Goal: Obtain resource: Download file/media

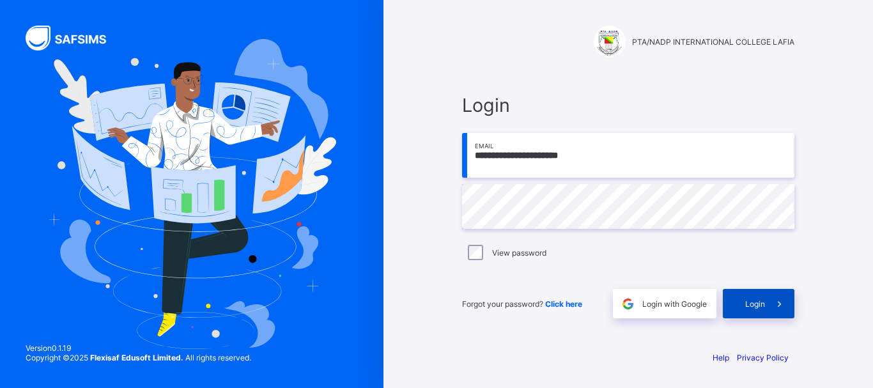
click at [750, 296] on div "Login" at bounding box center [758, 303] width 72 height 29
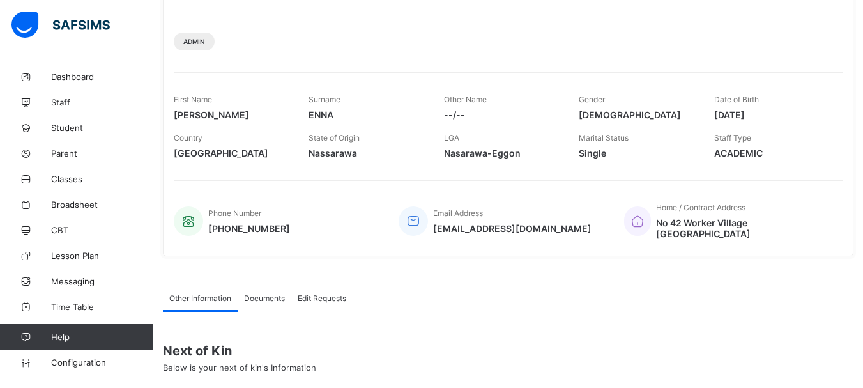
scroll to position [275, 0]
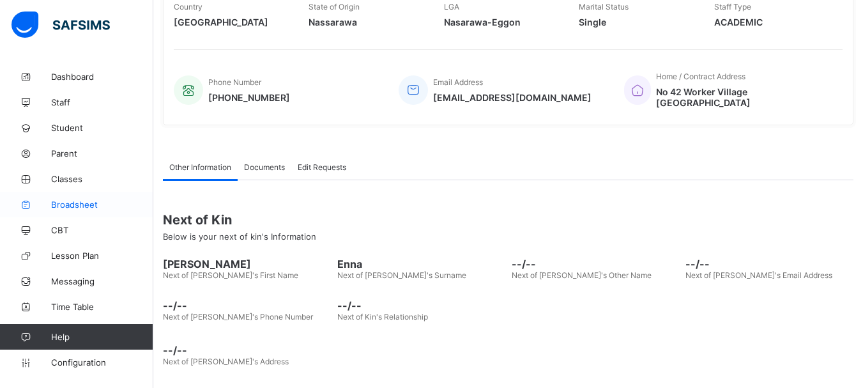
click at [78, 201] on span "Broadsheet" at bounding box center [102, 204] width 102 height 10
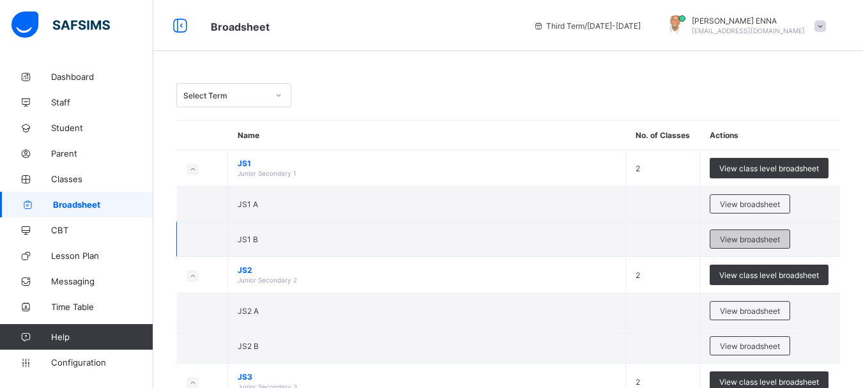
click at [763, 238] on span "View broadsheet" at bounding box center [750, 239] width 60 height 10
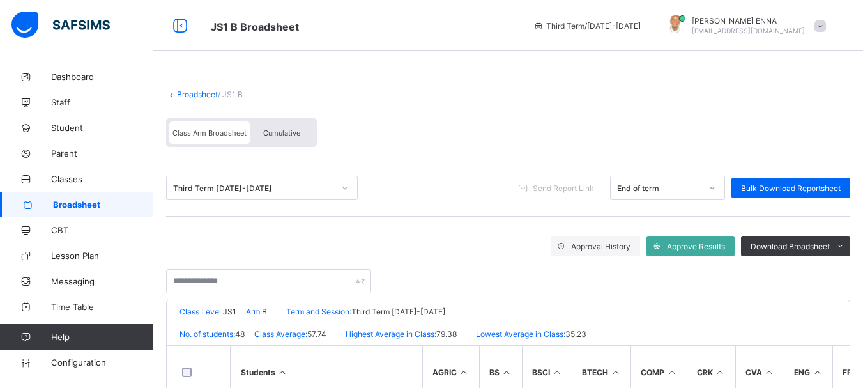
click at [288, 136] on span "Cumulative" at bounding box center [281, 132] width 37 height 9
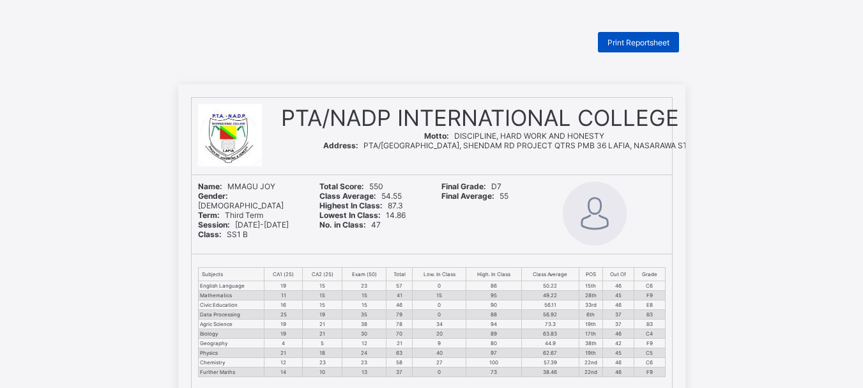
click at [623, 33] on div "Print Reportsheet" at bounding box center [638, 42] width 81 height 20
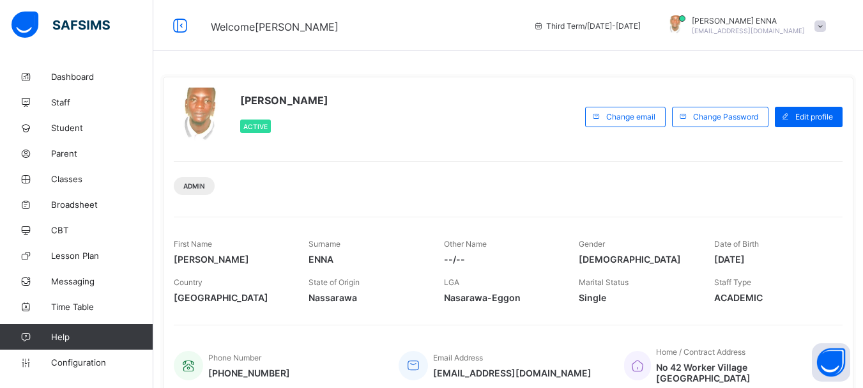
scroll to position [275, 0]
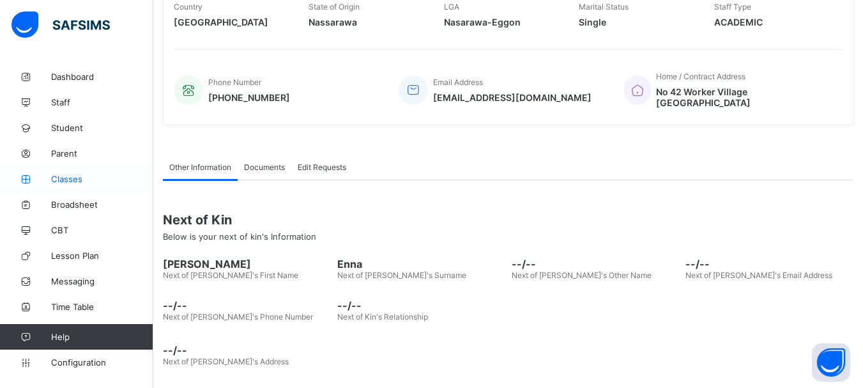
click at [71, 178] on span "Classes" at bounding box center [102, 179] width 102 height 10
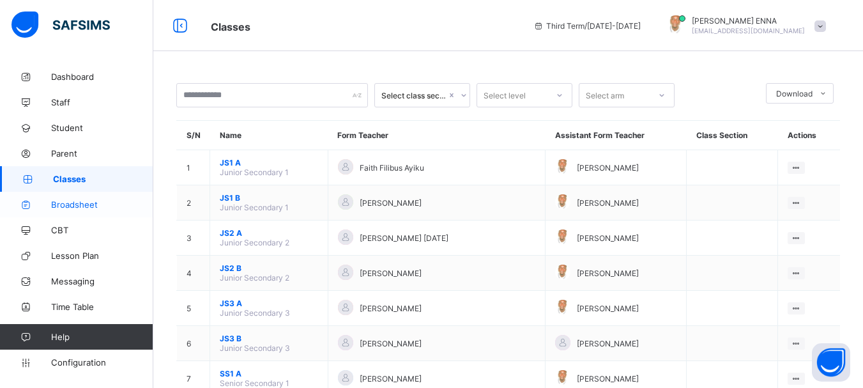
click at [80, 204] on span "Broadsheet" at bounding box center [102, 204] width 102 height 10
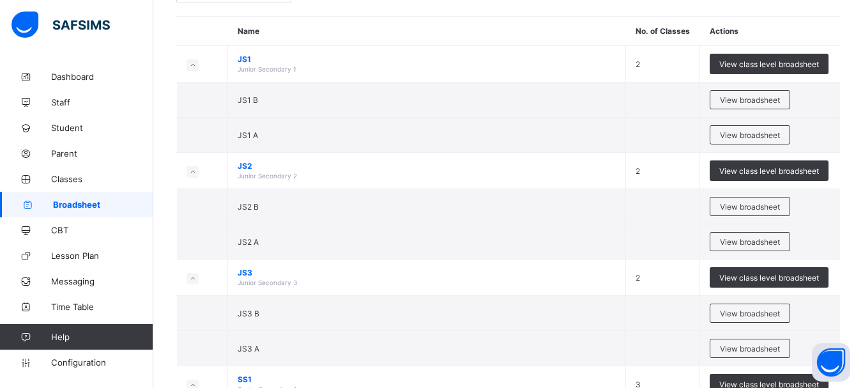
scroll to position [122, 0]
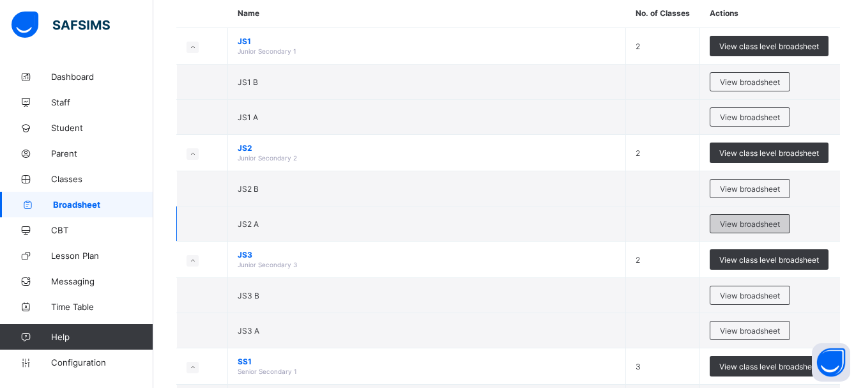
click at [747, 225] on span "View broadsheet" at bounding box center [750, 224] width 60 height 10
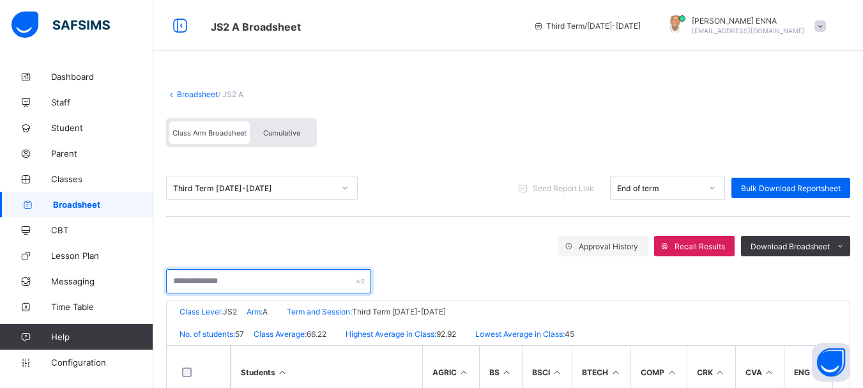
click at [235, 280] on input "text" at bounding box center [268, 281] width 205 height 24
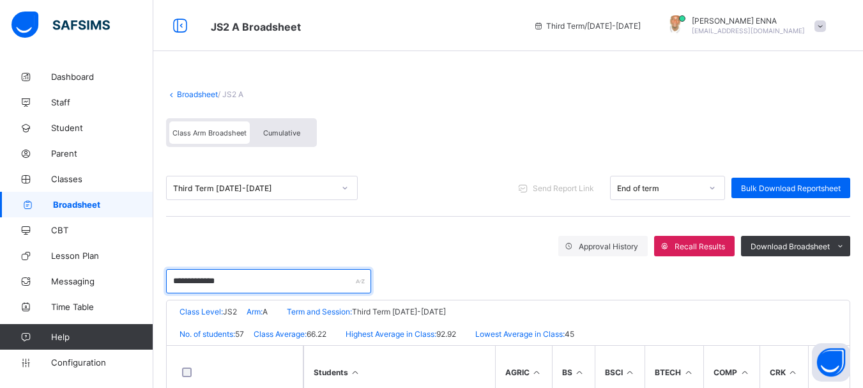
scroll to position [68, 0]
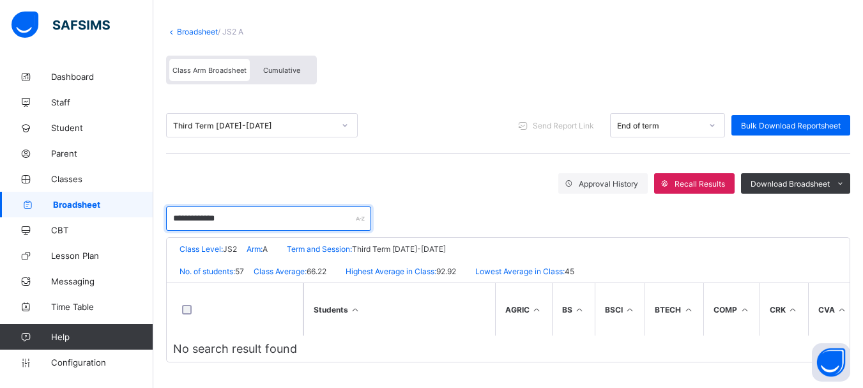
drag, startPoint x: 192, startPoint y: 214, endPoint x: 143, endPoint y: 204, distance: 49.5
click at [143, 204] on div "**********" at bounding box center [431, 162] width 863 height 450
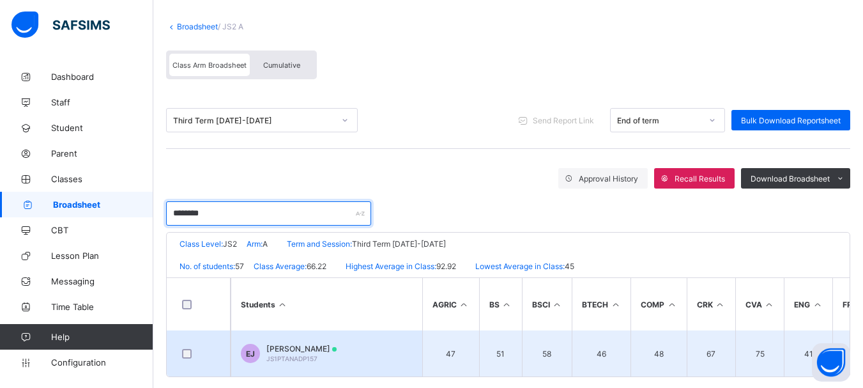
type input "********"
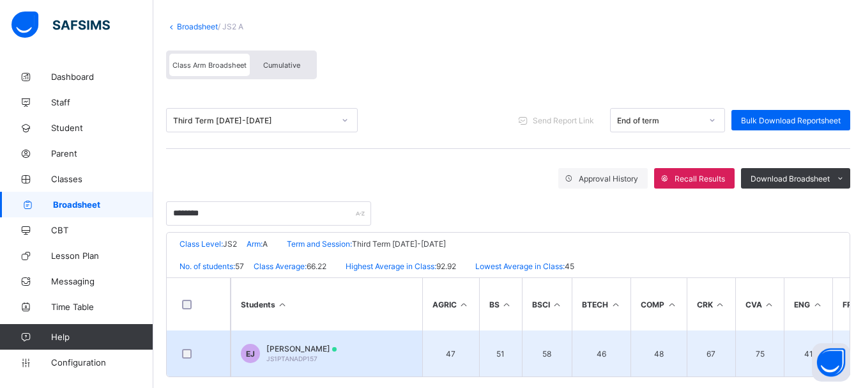
click at [284, 347] on span "[PERSON_NAME]" at bounding box center [301, 349] width 70 height 10
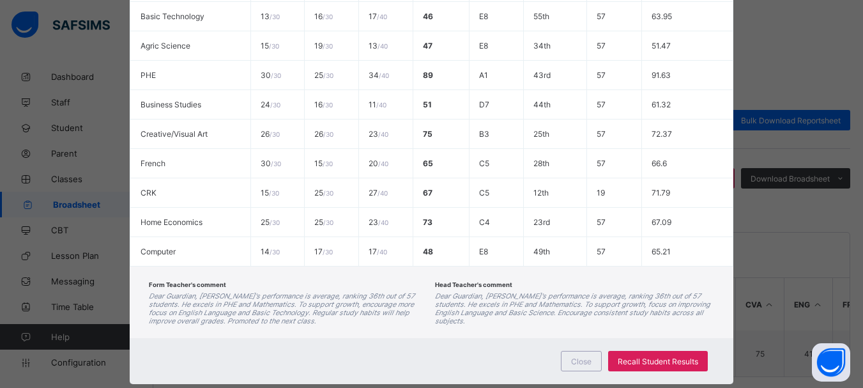
scroll to position [435, 0]
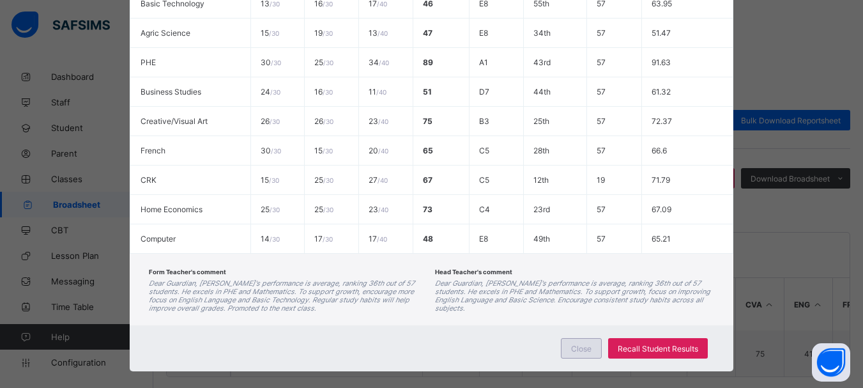
click at [581, 351] on span "Close" at bounding box center [581, 349] width 20 height 10
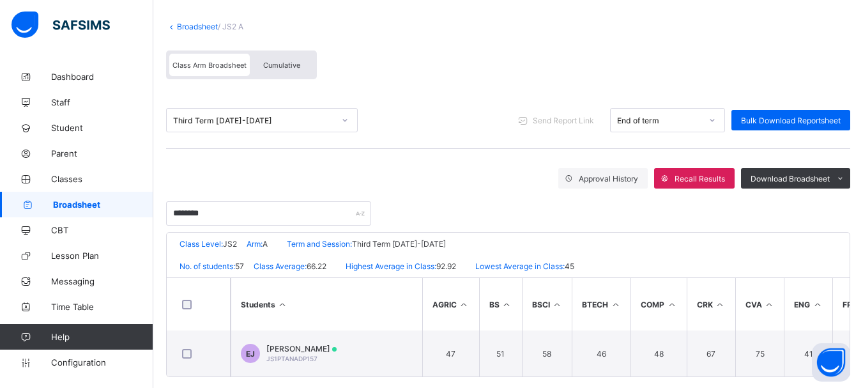
click at [292, 66] on span "Cumulative" at bounding box center [281, 65] width 37 height 9
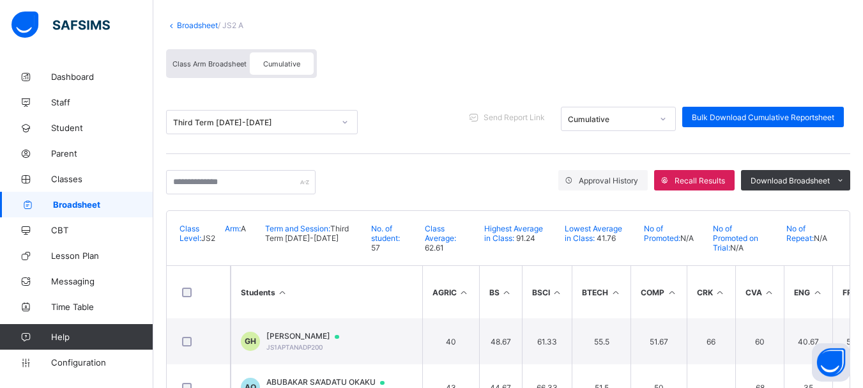
scroll to position [68, 0]
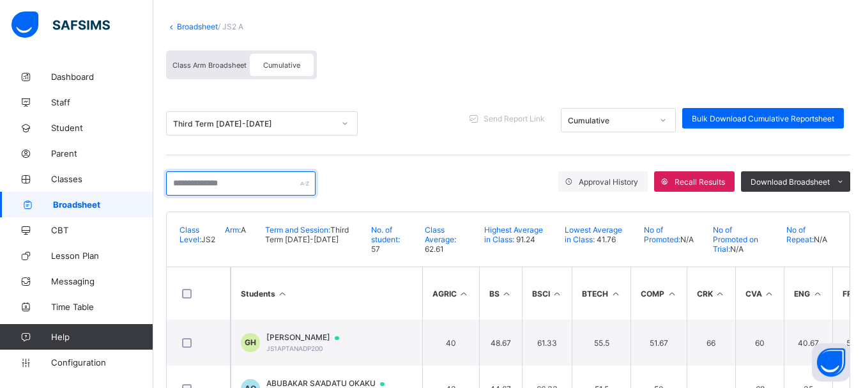
click at [226, 185] on input "text" at bounding box center [240, 183] width 149 height 24
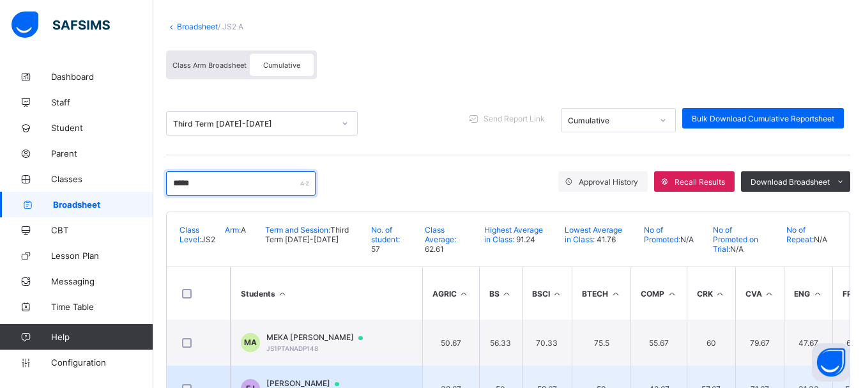
type input "*****"
click at [328, 380] on span "[PERSON_NAME]" at bounding box center [308, 383] width 85 height 10
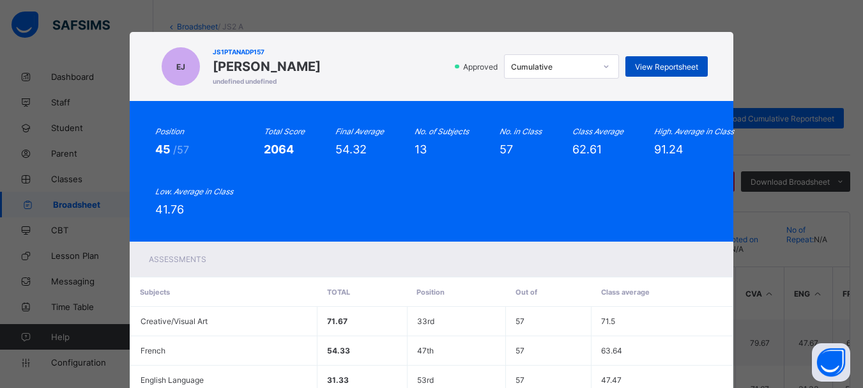
click at [645, 68] on span "View Reportsheet" at bounding box center [666, 67] width 63 height 10
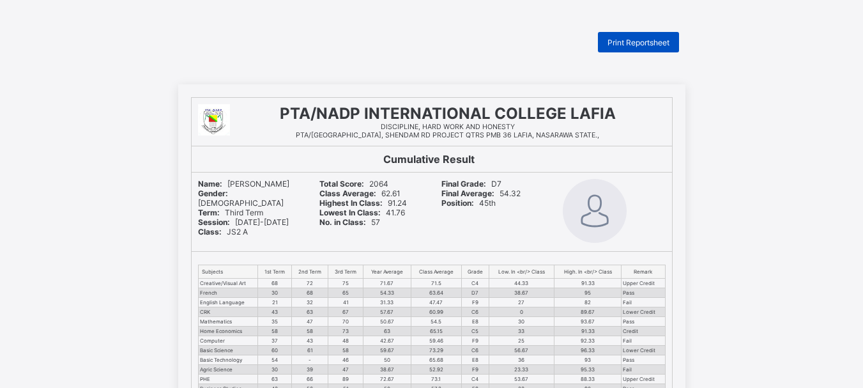
click at [641, 36] on div "Print Reportsheet" at bounding box center [638, 42] width 81 height 20
click at [622, 36] on div "Print Reportsheet" at bounding box center [638, 42] width 81 height 20
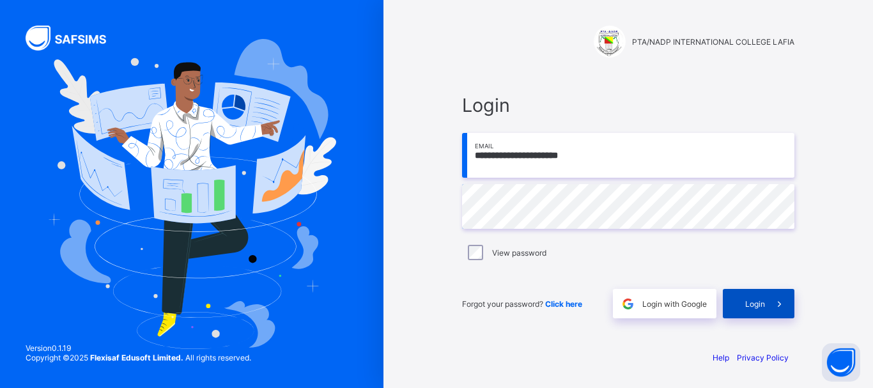
click at [749, 300] on span "Login" at bounding box center [755, 304] width 20 height 10
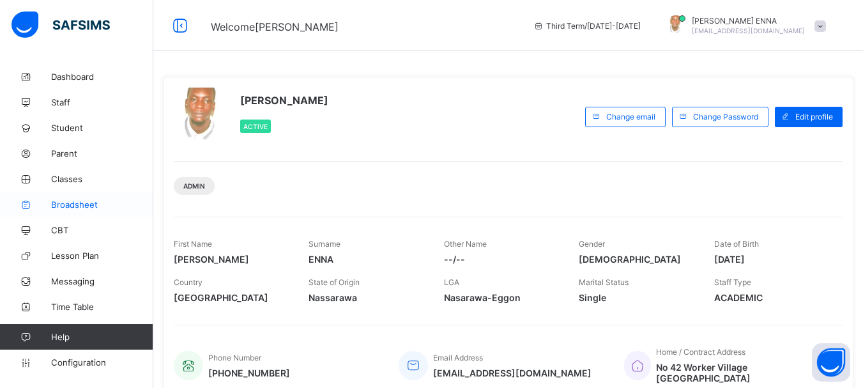
click at [76, 201] on span "Broadsheet" at bounding box center [102, 204] width 102 height 10
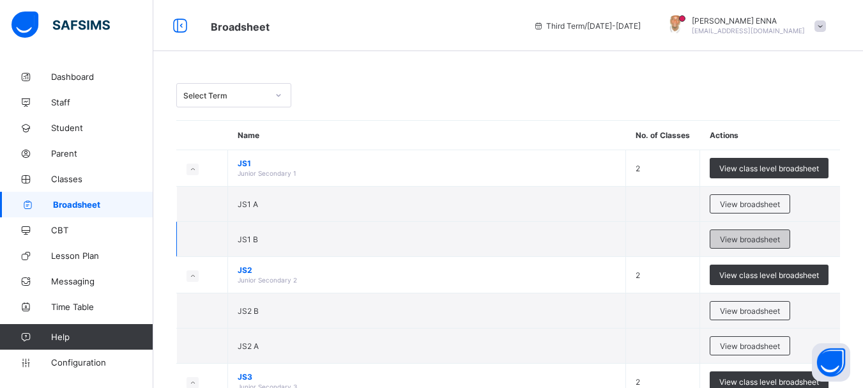
click at [752, 234] on span "View broadsheet" at bounding box center [750, 239] width 60 height 10
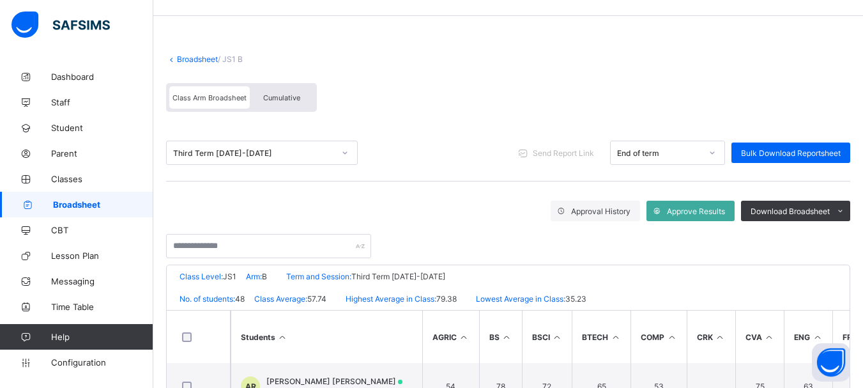
scroll to position [34, 0]
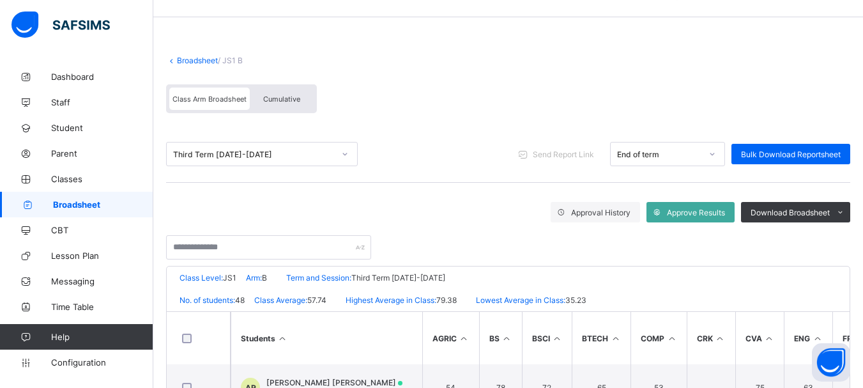
click at [290, 98] on span "Cumulative" at bounding box center [281, 99] width 37 height 9
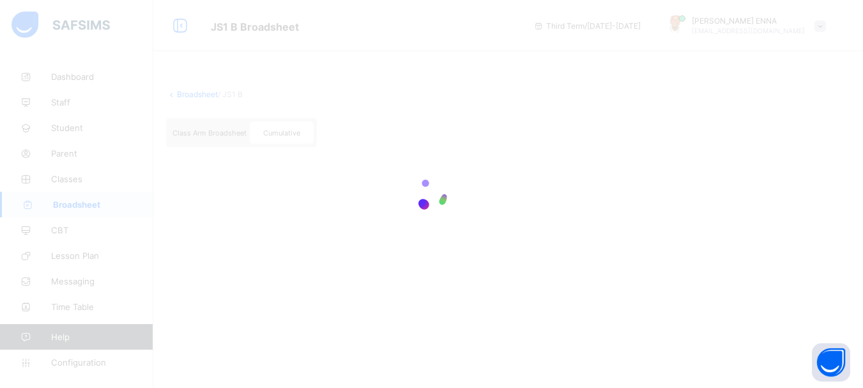
scroll to position [0, 0]
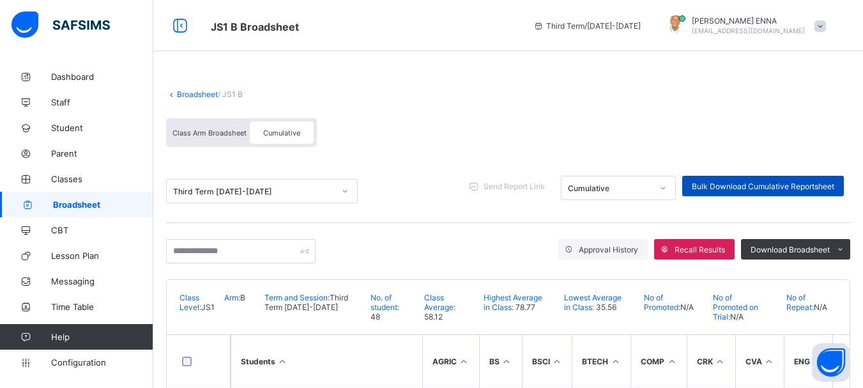
click at [804, 188] on span "Bulk Download Cumulative Reportsheet" at bounding box center [763, 186] width 142 height 10
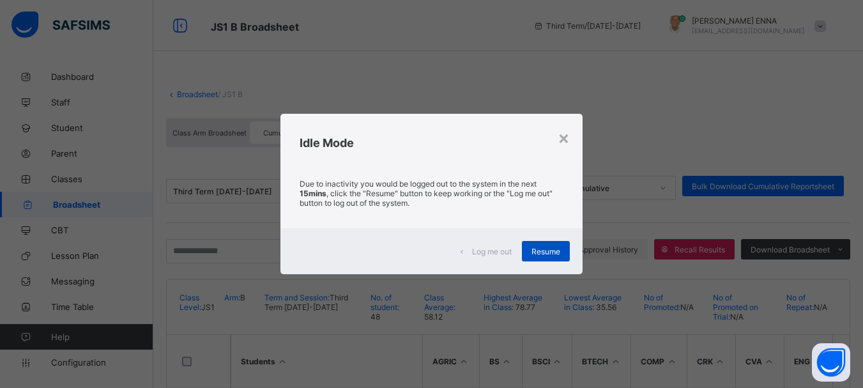
click at [538, 252] on span "Resume" at bounding box center [545, 252] width 29 height 10
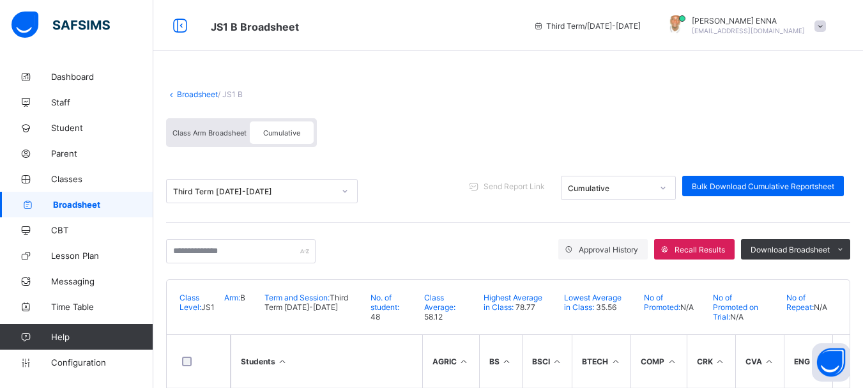
click at [91, 204] on span "Broadsheet" at bounding box center [103, 204] width 100 height 10
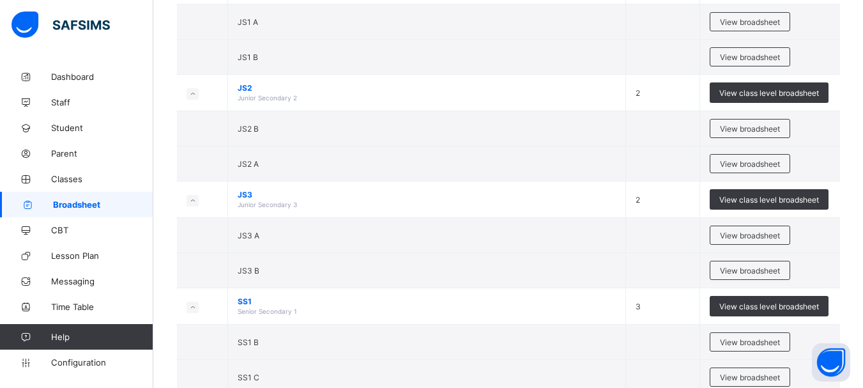
scroll to position [185, 0]
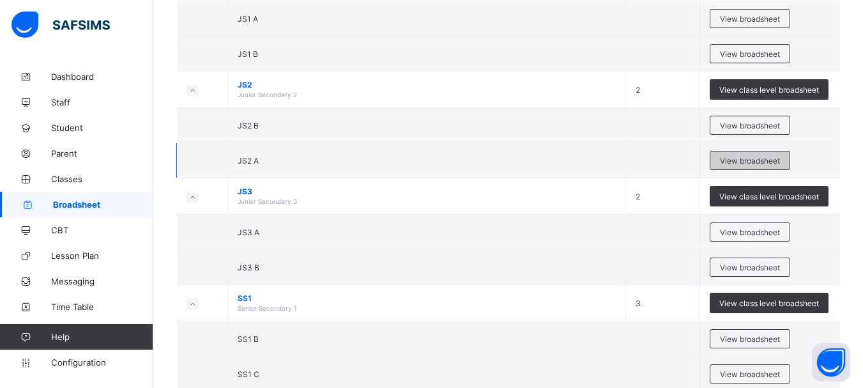
click at [754, 159] on span "View broadsheet" at bounding box center [750, 161] width 60 height 10
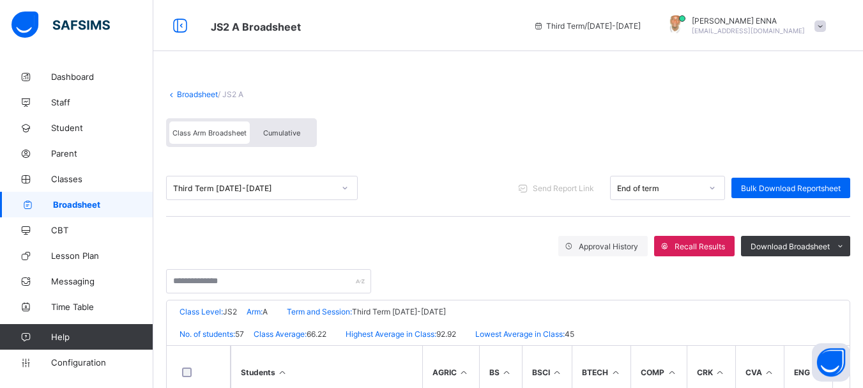
click at [290, 126] on div "Cumulative" at bounding box center [282, 132] width 64 height 22
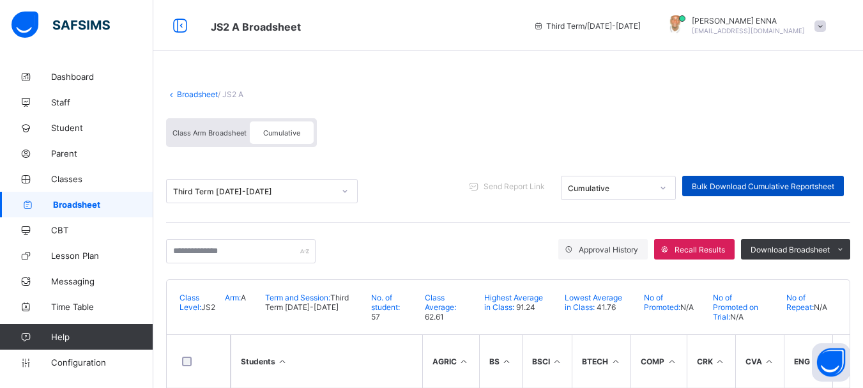
click at [791, 184] on span "Bulk Download Cumulative Reportsheet" at bounding box center [763, 186] width 142 height 10
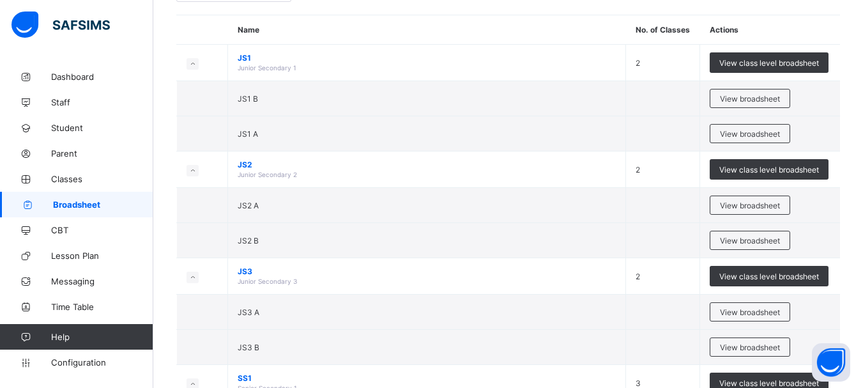
scroll to position [107, 0]
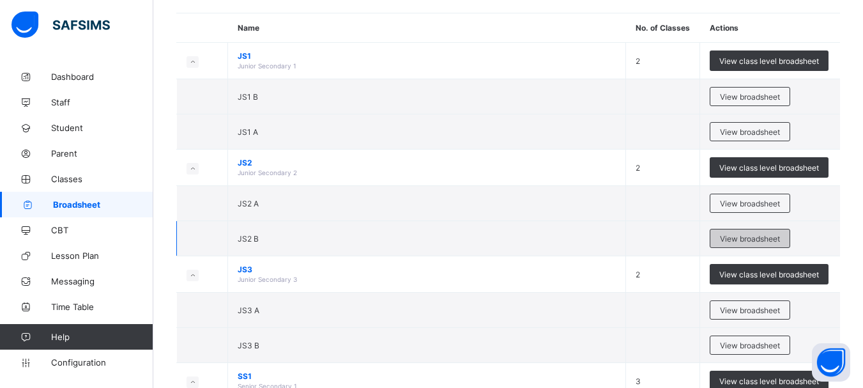
click at [746, 236] on span "View broadsheet" at bounding box center [750, 239] width 60 height 10
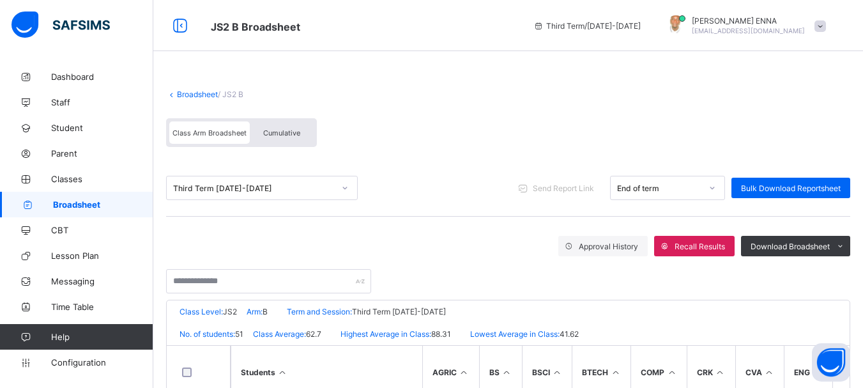
click at [288, 132] on span "Cumulative" at bounding box center [281, 132] width 37 height 9
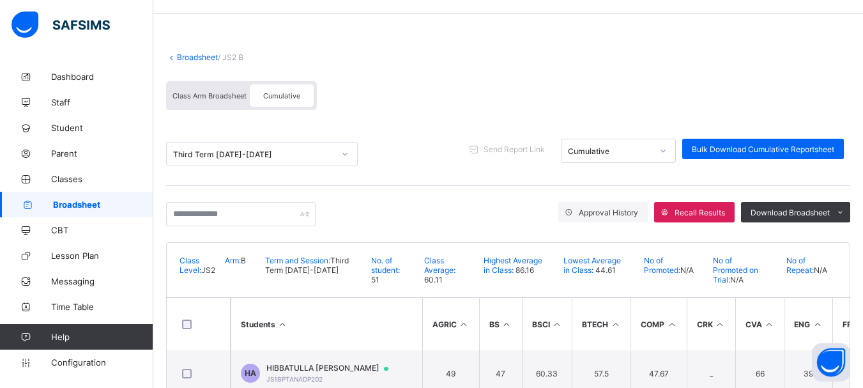
scroll to position [26, 0]
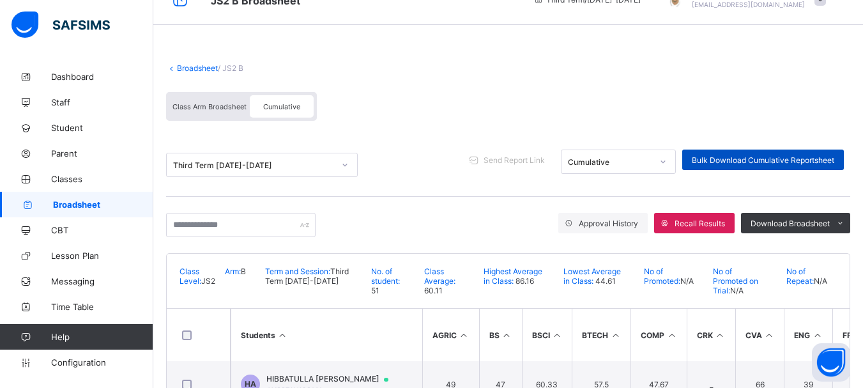
click at [797, 158] on span "Bulk Download Cumulative Reportsheet" at bounding box center [763, 160] width 142 height 10
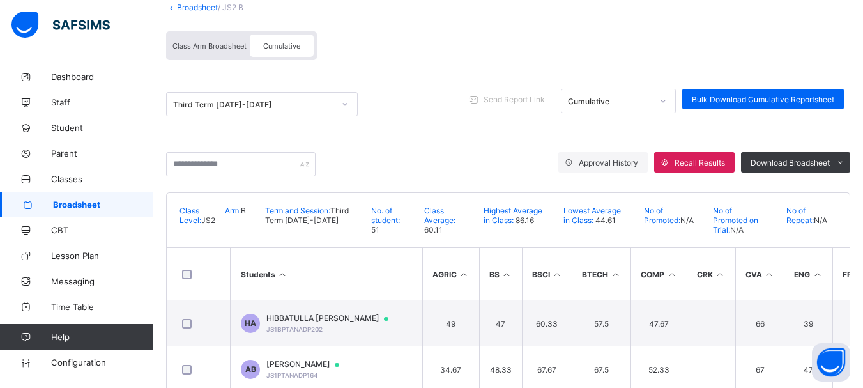
scroll to position [0, 0]
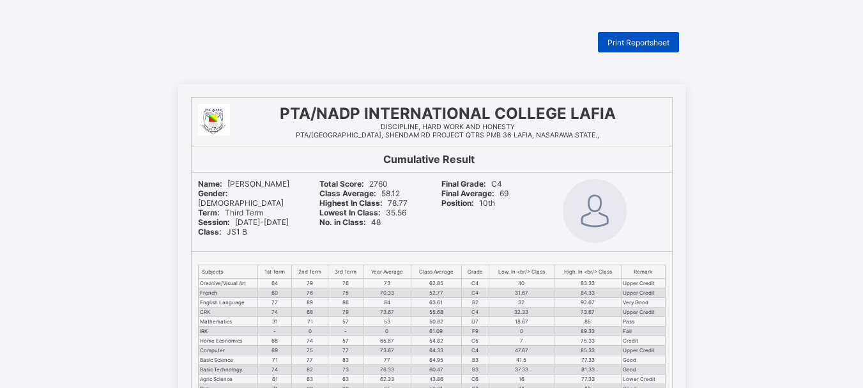
click at [644, 42] on span "Print Reportsheet" at bounding box center [638, 43] width 62 height 10
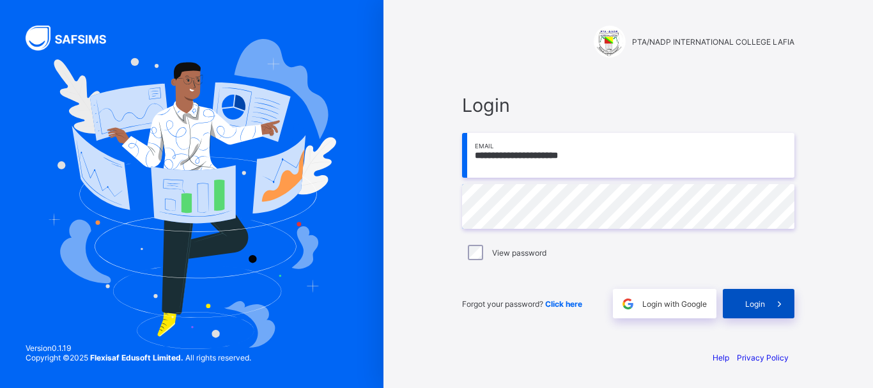
click at [758, 303] on span "Login" at bounding box center [755, 304] width 20 height 10
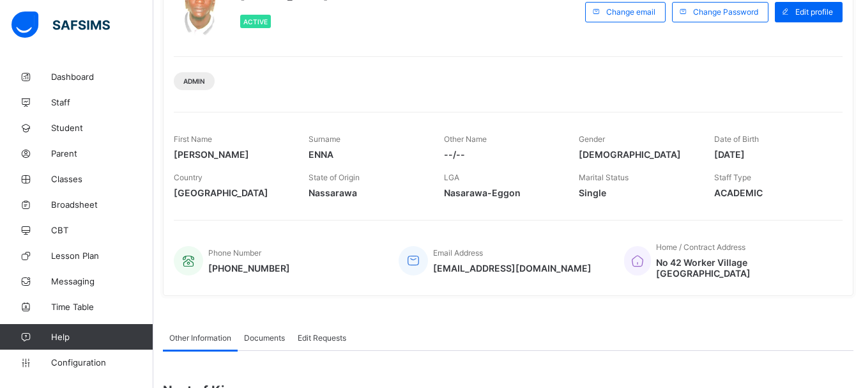
scroll to position [101, 0]
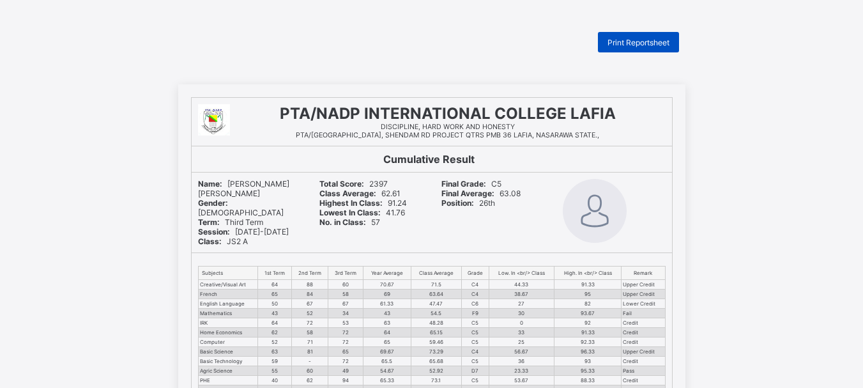
click at [623, 43] on span "Print Reportsheet" at bounding box center [638, 43] width 62 height 10
click at [639, 43] on span "Print Reportsheet" at bounding box center [638, 43] width 62 height 10
click at [646, 38] on span "Print Reportsheet" at bounding box center [638, 43] width 62 height 10
